Goal: Find specific page/section: Find specific page/section

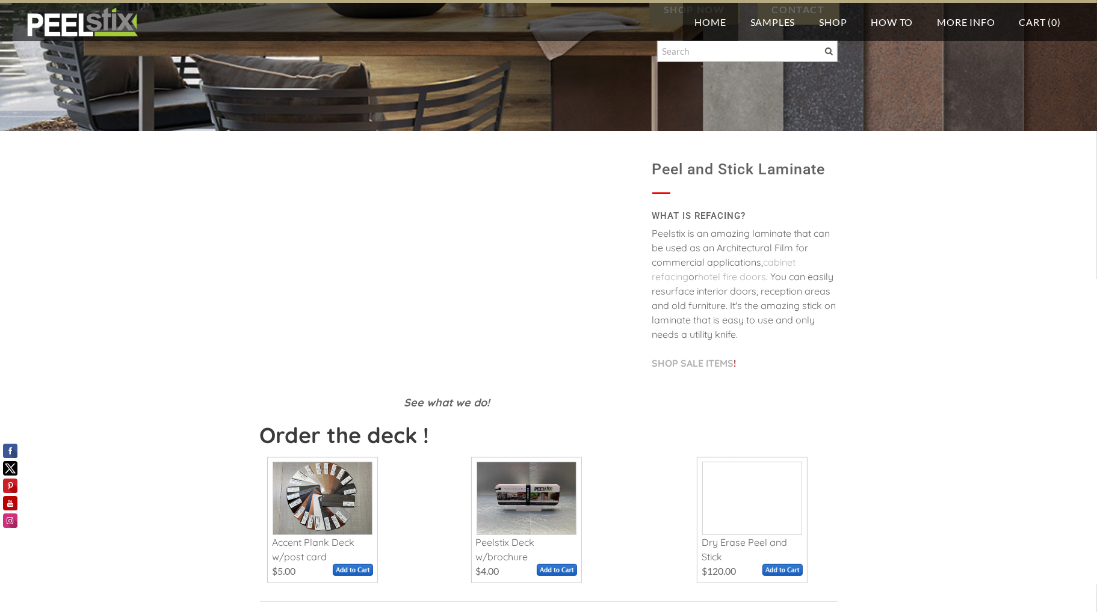
scroll to position [180, 0]
click at [699, 61] on div at bounding box center [747, 54] width 180 height 28
click at [700, 56] on input "Search" at bounding box center [747, 51] width 180 height 22
paste input "L"
type input "L175"
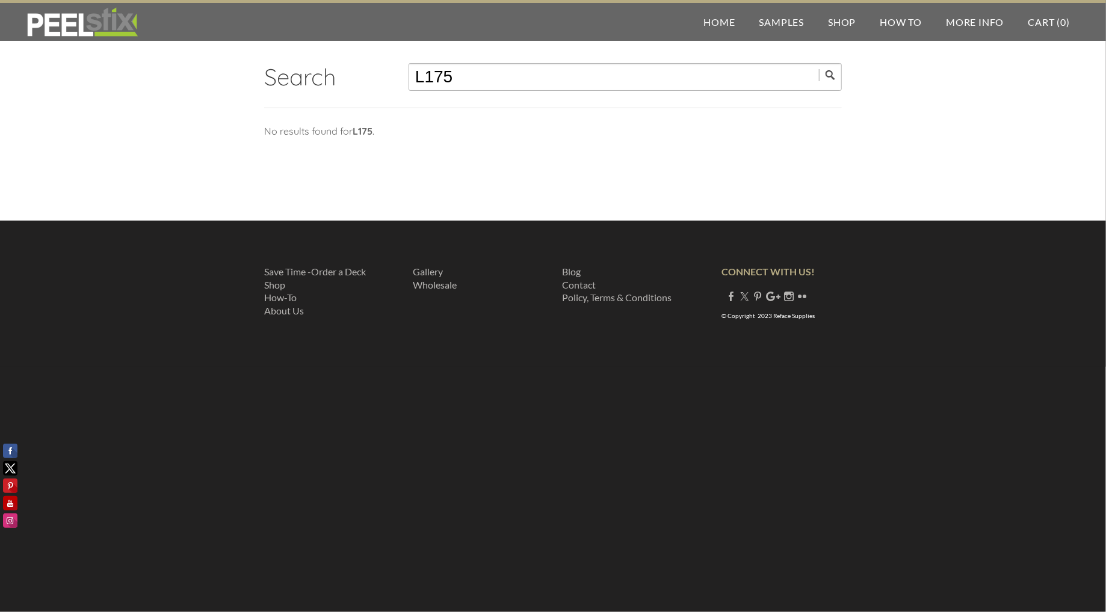
click at [483, 77] on input "L175" at bounding box center [625, 77] width 433 height 28
